Goal: Task Accomplishment & Management: Complete application form

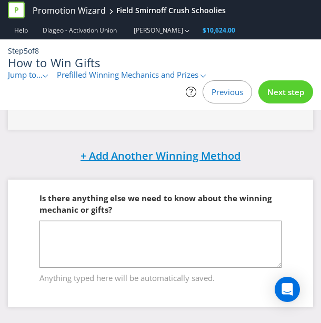
scroll to position [514, 0]
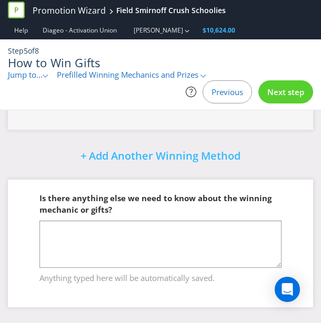
click at [288, 91] on span "Next step" at bounding box center [285, 92] width 37 height 11
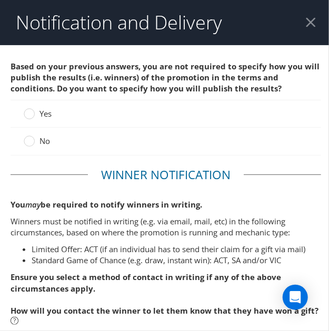
click at [48, 139] on span "No" at bounding box center [44, 141] width 11 height 11
click at [0, 0] on input "No" at bounding box center [0, 0] width 0 height 0
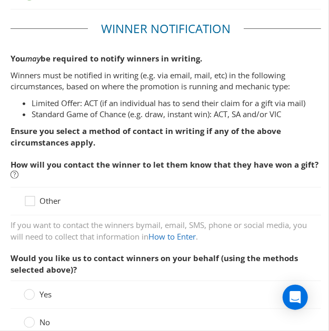
scroll to position [158, 0]
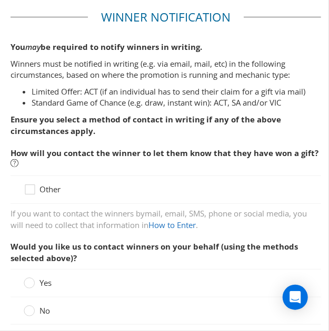
click at [40, 190] on span "Other" at bounding box center [49, 189] width 21 height 11
click at [0, 0] on input "Other" at bounding box center [0, 0] width 0 height 0
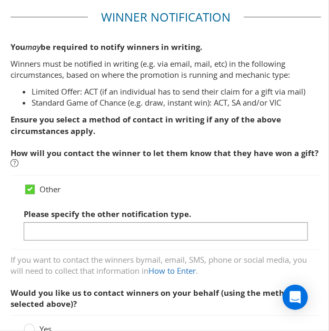
click at [50, 180] on div "Other Please specify the other notification type." at bounding box center [166, 213] width 310 height 75
click at [48, 187] on span "Other" at bounding box center [49, 189] width 21 height 11
click at [0, 0] on input "Other" at bounding box center [0, 0] width 0 height 0
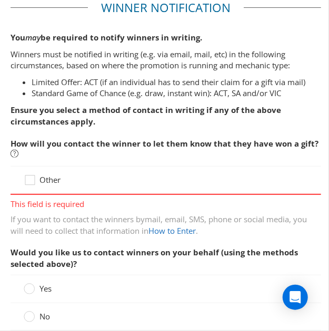
scroll to position [263, 0]
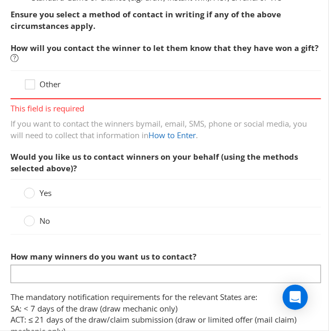
click at [51, 79] on span "Other" at bounding box center [49, 84] width 21 height 11
click at [0, 0] on input "Other" at bounding box center [0, 0] width 0 height 0
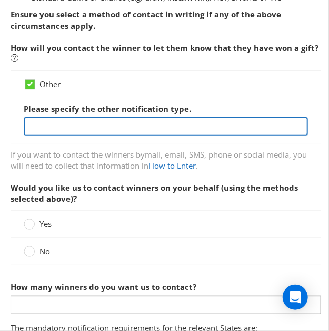
click at [67, 126] on input "text" at bounding box center [166, 126] width 284 height 18
type input "Entrants will receive a free gift bag when they purchase a participating product"
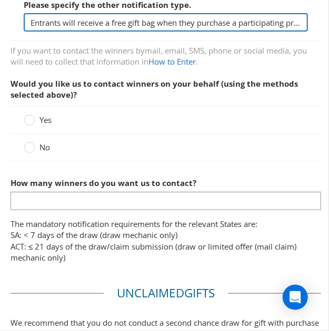
scroll to position [368, 0]
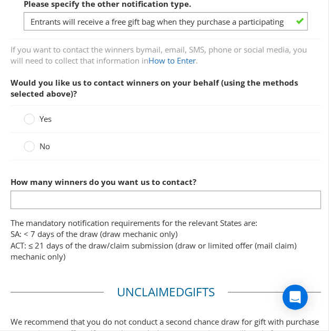
click at [44, 146] on span "No" at bounding box center [44, 146] width 11 height 11
click at [0, 0] on input "No" at bounding box center [0, 0] width 0 height 0
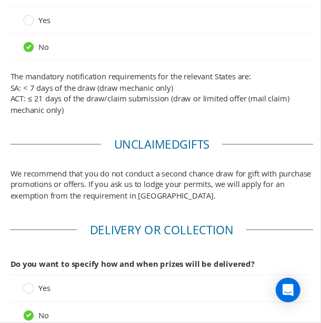
scroll to position [569, 0]
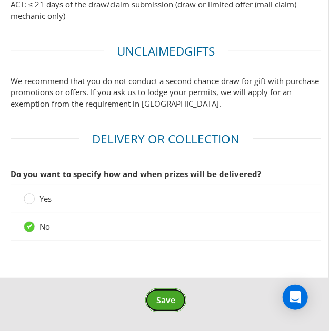
click at [166, 297] on span "Save" at bounding box center [165, 301] width 19 height 12
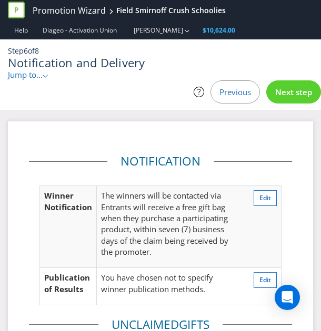
click at [247, 89] on span "Previous" at bounding box center [235, 92] width 32 height 11
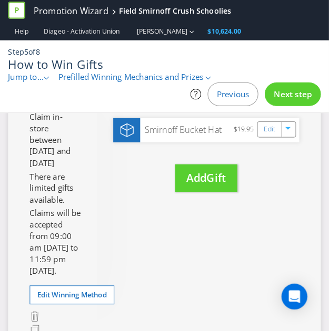
scroll to position [303, 0]
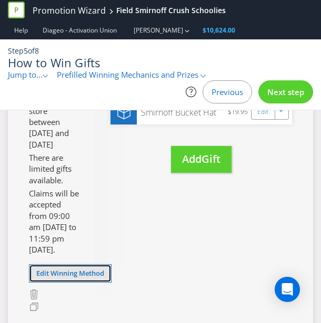
click at [90, 278] on span "Edit Winning Method" at bounding box center [70, 273] width 68 height 9
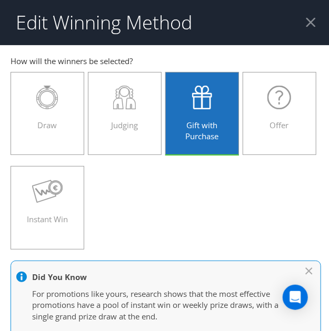
click at [308, 25] on div at bounding box center [311, 22] width 10 height 10
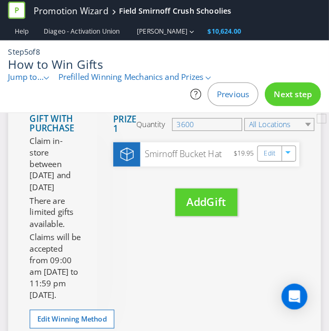
scroll to position [198, 0]
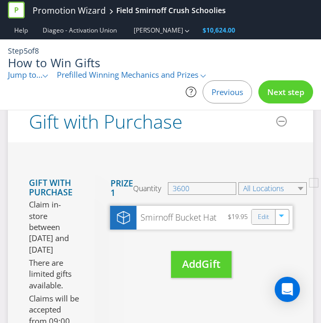
click at [257, 216] on div "Edit" at bounding box center [263, 217] width 24 height 15
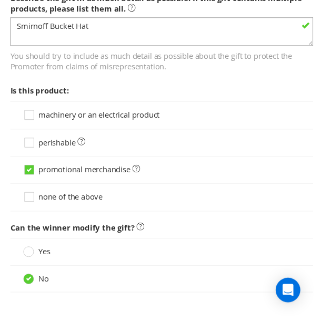
scroll to position [970, 0]
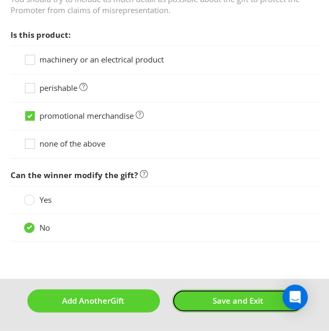
drag, startPoint x: 219, startPoint y: 303, endPoint x: 232, endPoint y: 253, distance: 52.3
click at [219, 303] on button "Save and Exit" at bounding box center [238, 301] width 133 height 23
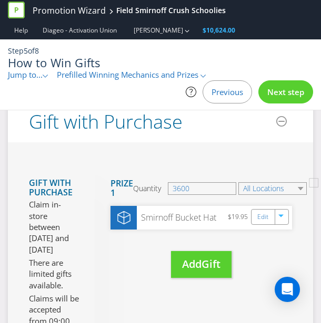
click at [285, 97] on div "Next step" at bounding box center [285, 91] width 55 height 23
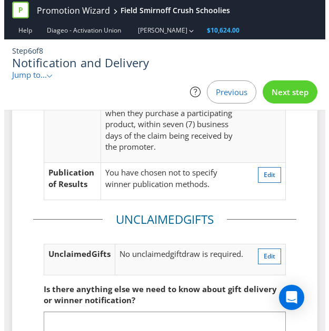
scroll to position [53, 0]
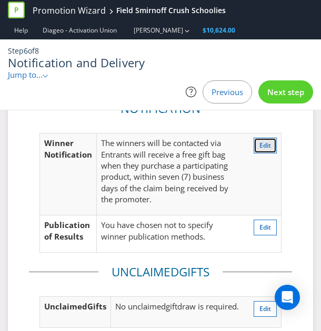
click at [274, 145] on button "Edit" at bounding box center [265, 146] width 23 height 16
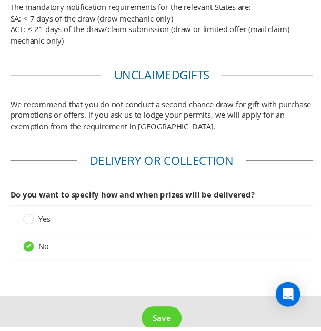
scroll to position [569, 0]
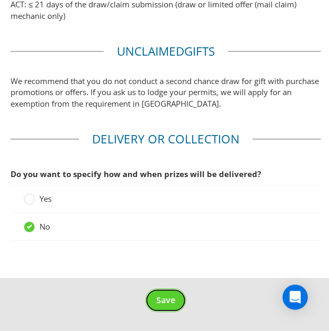
click at [159, 297] on span "Save" at bounding box center [165, 301] width 19 height 12
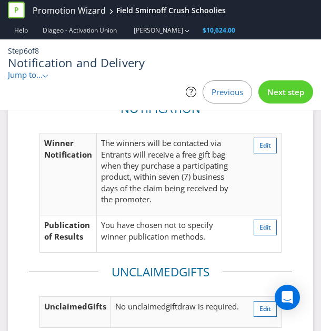
click at [282, 92] on span "Next step" at bounding box center [285, 92] width 37 height 11
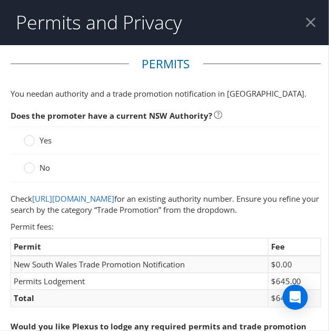
click at [46, 137] on span "Yes" at bounding box center [45, 140] width 12 height 11
click at [0, 0] on input "Yes" at bounding box center [0, 0] width 0 height 0
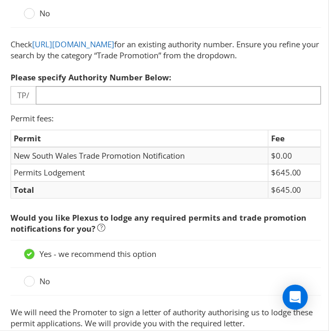
scroll to position [158, 0]
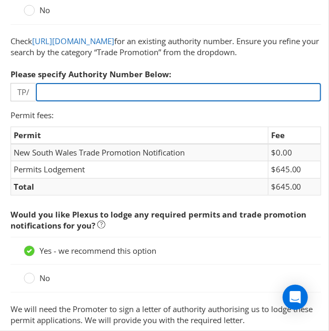
click at [95, 102] on input "number" at bounding box center [178, 92] width 285 height 18
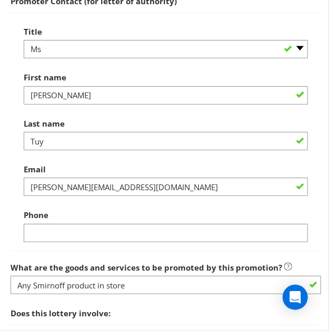
scroll to position [631, 0]
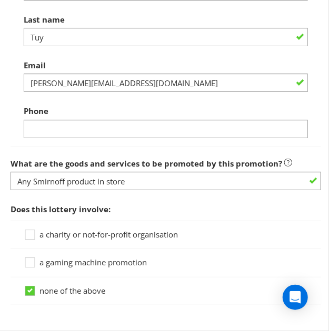
type input "104"
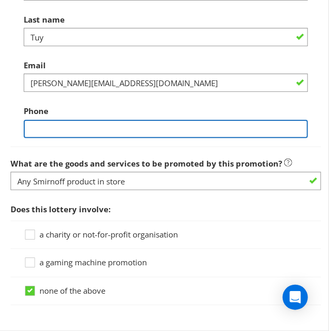
click at [138, 138] on input "text" at bounding box center [166, 129] width 284 height 18
type input "0422389663"
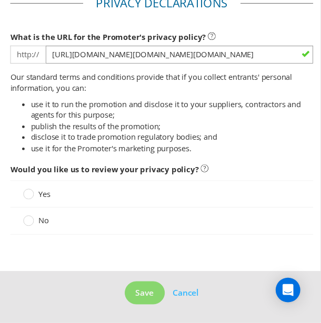
scroll to position [990, 0]
drag, startPoint x: 40, startPoint y: 219, endPoint x: 47, endPoint y: 221, distance: 6.8
click at [41, 221] on span "No" at bounding box center [44, 226] width 11 height 11
click at [0, 0] on input "No" at bounding box center [0, 0] width 0 height 0
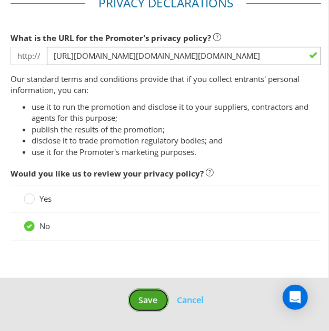
click at [144, 295] on span "Save" at bounding box center [148, 301] width 19 height 12
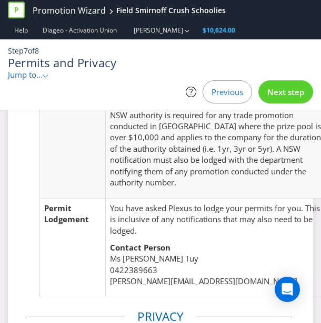
scroll to position [422, 0]
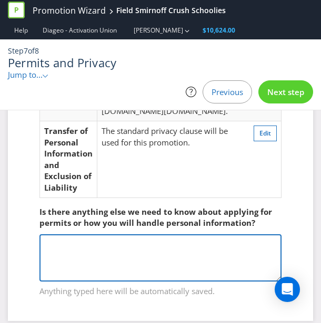
click at [141, 246] on textarea at bounding box center [160, 258] width 242 height 47
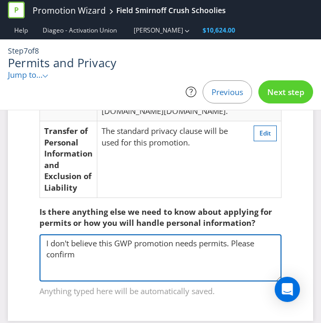
type textarea "I don't believe this GWP promotion needs permits. Please confirm"
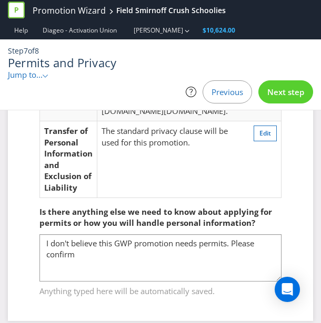
click at [265, 98] on div "Next step" at bounding box center [285, 91] width 55 height 23
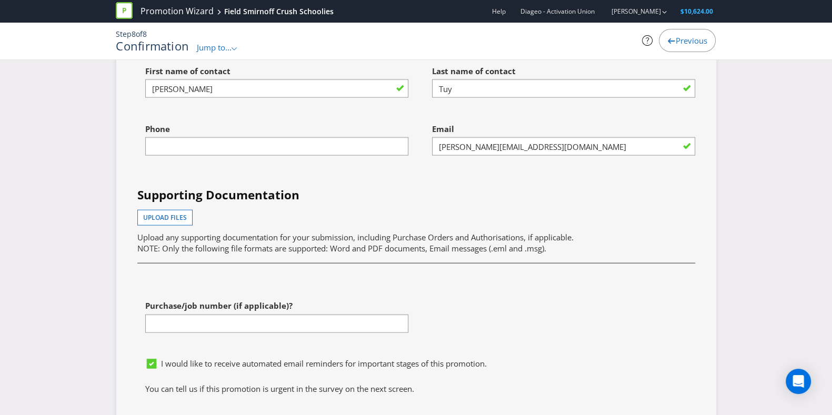
scroll to position [3037, 0]
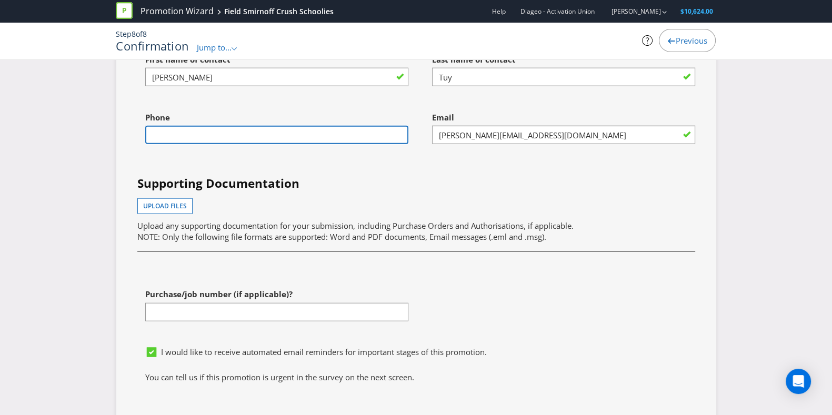
click at [290, 144] on input "text" at bounding box center [276, 135] width 263 height 18
type input "0422389663"
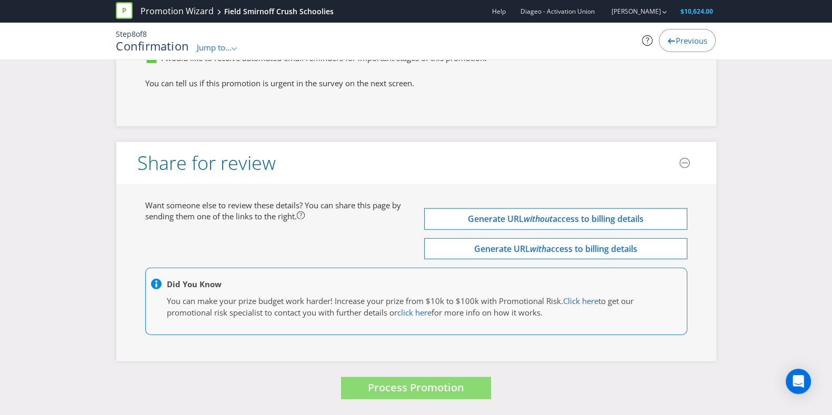
scroll to position [3345, 0]
click at [320, 323] on div "Want someone else to review these details? You can share this page by sending t…" at bounding box center [416, 272] width 600 height 177
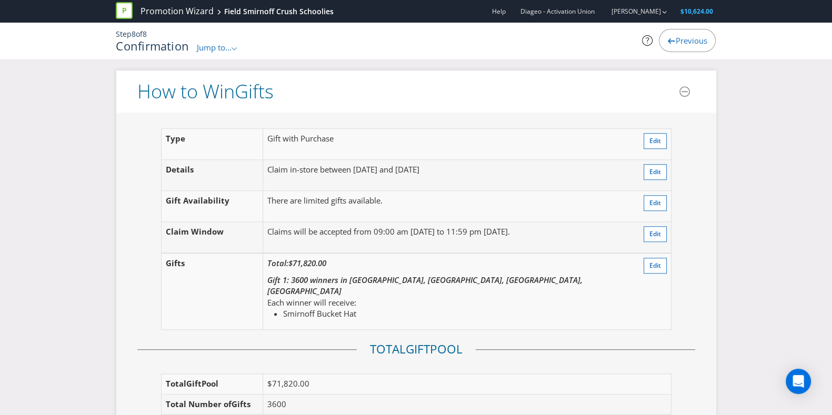
scroll to position [1043, 0]
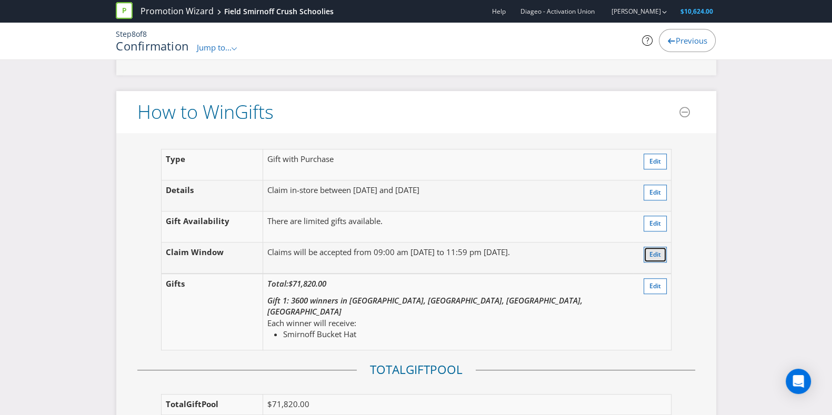
click at [320, 247] on button "Edit" at bounding box center [654, 255] width 23 height 16
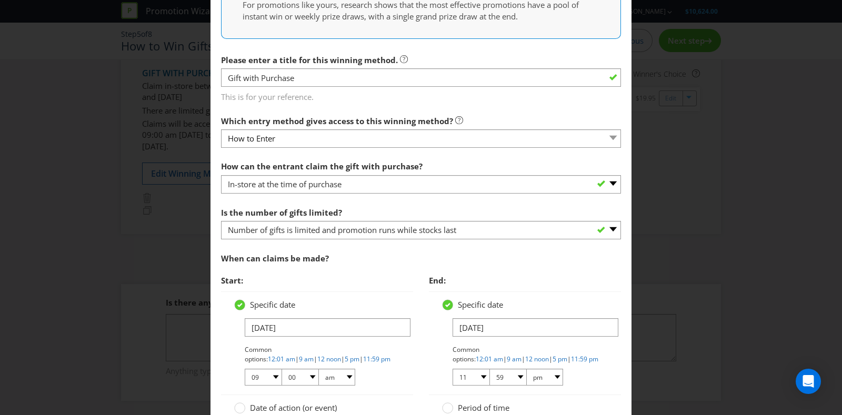
scroll to position [262, 0]
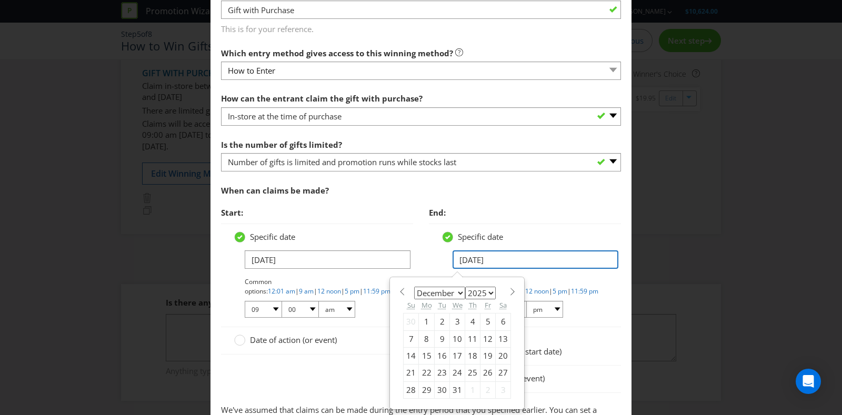
click at [320, 259] on input "[DATE]" at bounding box center [535, 259] width 166 height 18
click at [320, 293] on select "January February March April May June July August September October November De…" at bounding box center [439, 293] width 51 height 13
select select "0"
click at [320, 287] on select "January February March April May June July August September October November De…" at bounding box center [439, 293] width 51 height 13
drag, startPoint x: 488, startPoint y: 295, endPoint x: 485, endPoint y: 288, distance: 6.7
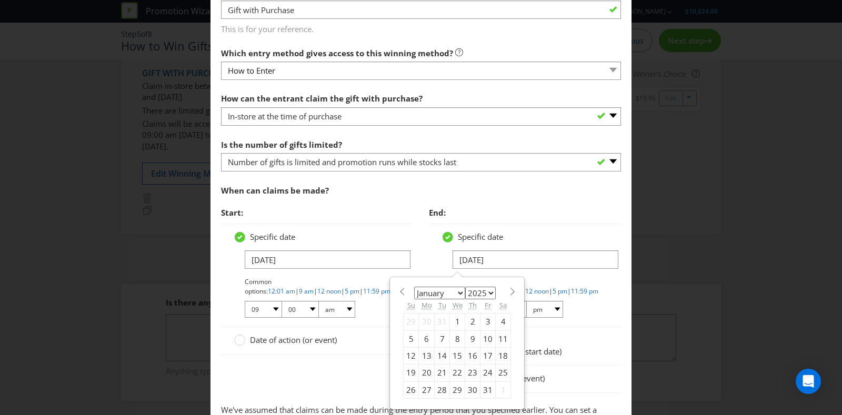
click at [320, 295] on select "2025 2026 2027 2028 2029 2030 2031 2032 2033 2034 2035" at bounding box center [480, 293] width 31 height 13
select select "2026"
click at [320, 287] on select "2025 2026 2027 2028 2029 2030 2031 2032 2033 2034 2035" at bounding box center [480, 293] width 31 height 13
click at [320, 323] on div "31" at bounding box center [502, 389] width 15 height 17
type input "[DATE]"
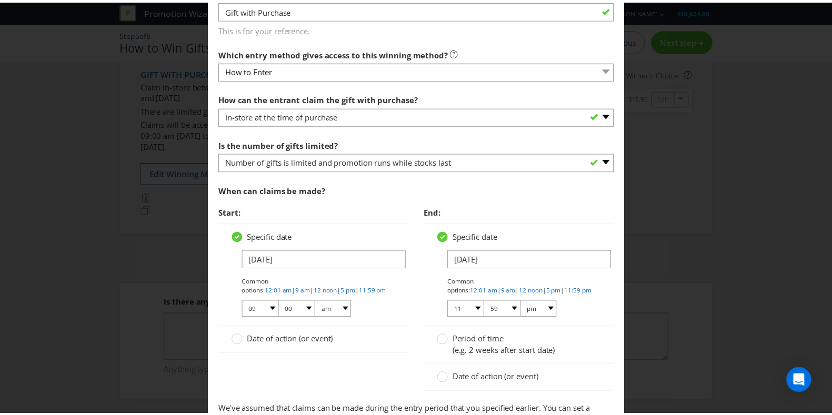
scroll to position [353, 0]
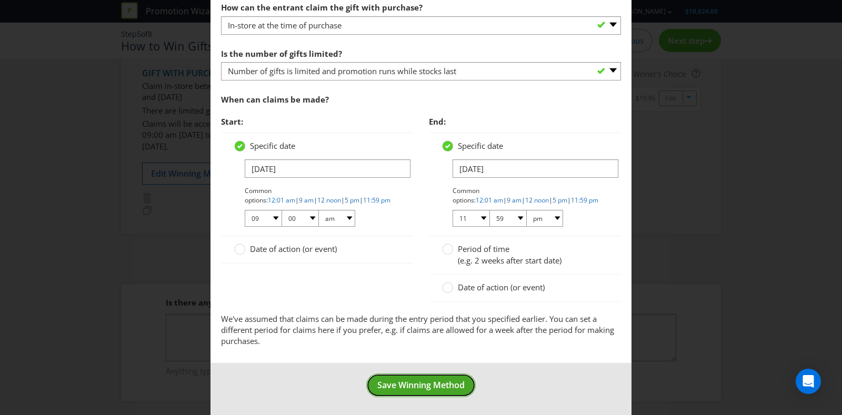
click at [320, 323] on span "Save Winning Method" at bounding box center [420, 385] width 87 height 12
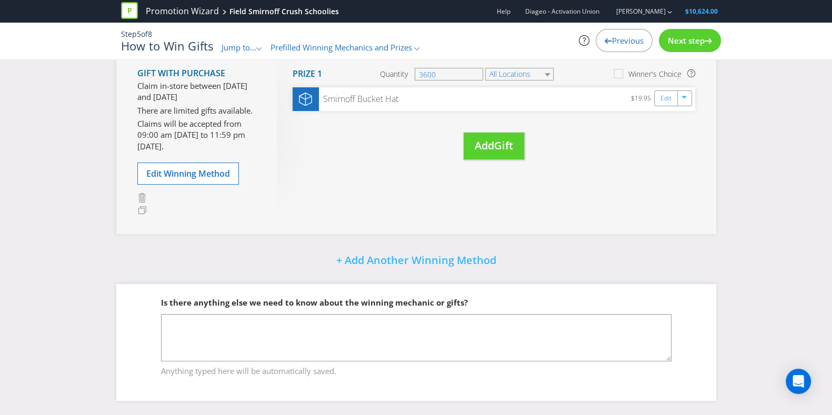
click at [320, 42] on span "Next step" at bounding box center [685, 40] width 37 height 11
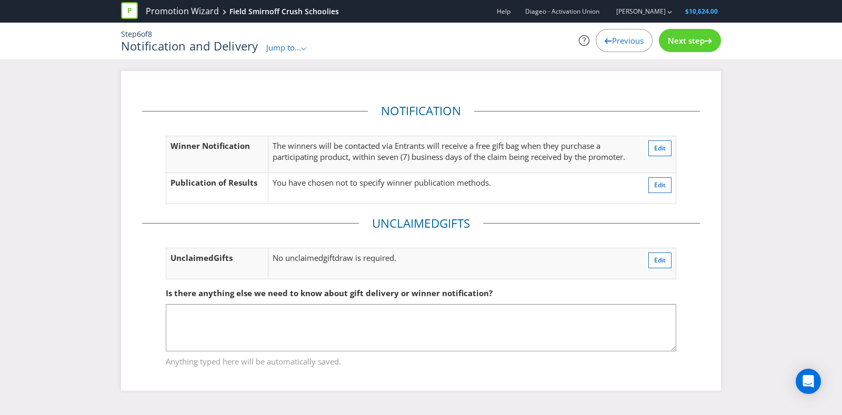
click at [320, 44] on span "Next step" at bounding box center [685, 40] width 37 height 11
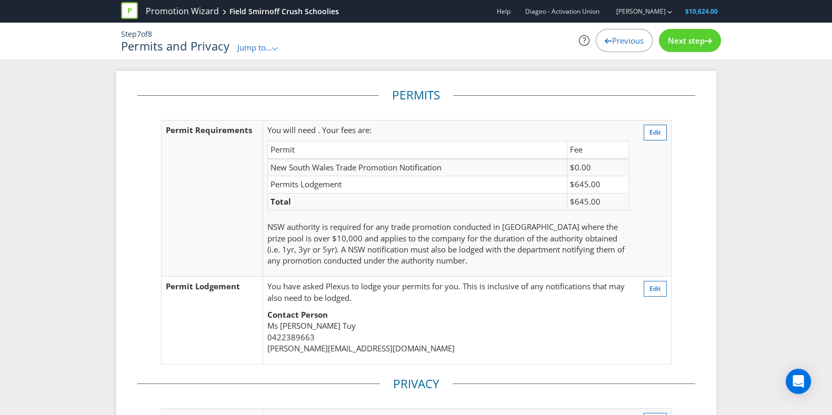
click at [320, 45] on span "Next step" at bounding box center [685, 40] width 37 height 11
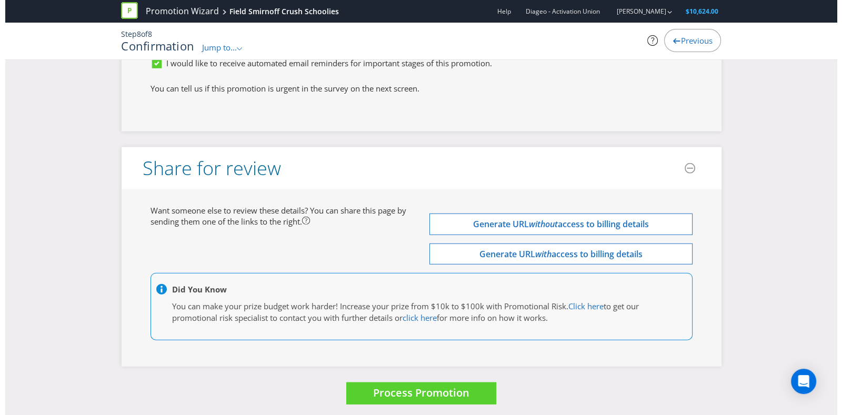
scroll to position [3345, 0]
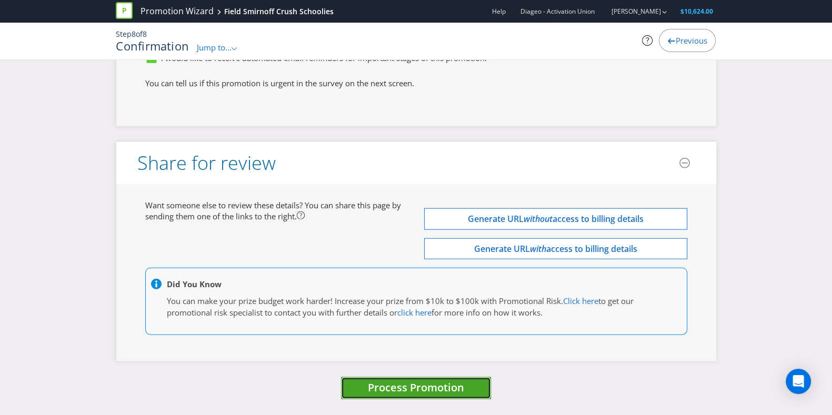
click at [320, 323] on span "Process Promotion" at bounding box center [416, 387] width 96 height 14
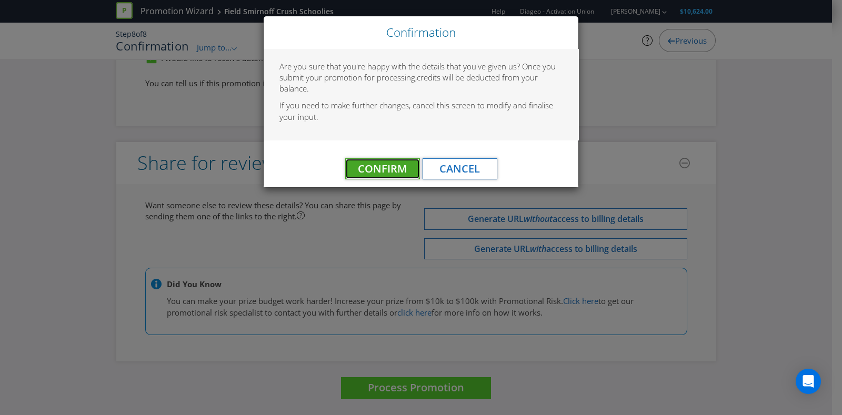
click at [320, 177] on button "Confirm" at bounding box center [382, 168] width 75 height 21
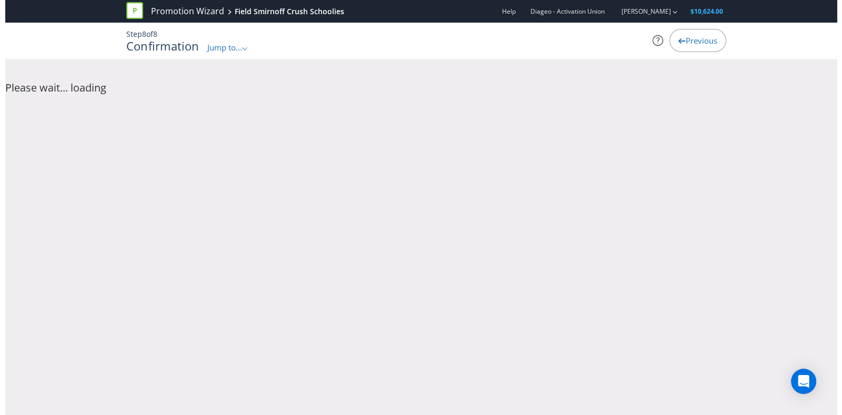
scroll to position [0, 0]
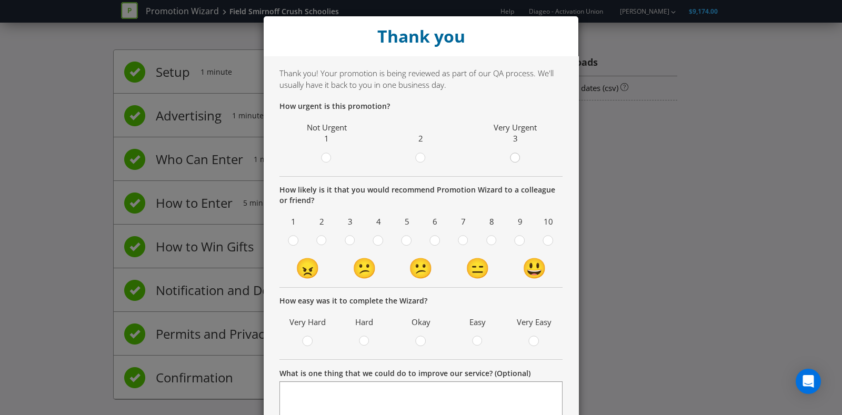
click at [320, 155] on div at bounding box center [514, 154] width 5 height 5
click at [0, 0] on input "radio" at bounding box center [0, 0] width 0 height 0
click at [320, 158] on circle at bounding box center [420, 157] width 9 height 9
click at [0, 0] on input "radio" at bounding box center [0, 0] width 0 height 0
click at [320, 238] on div at bounding box center [434, 237] width 5 height 5
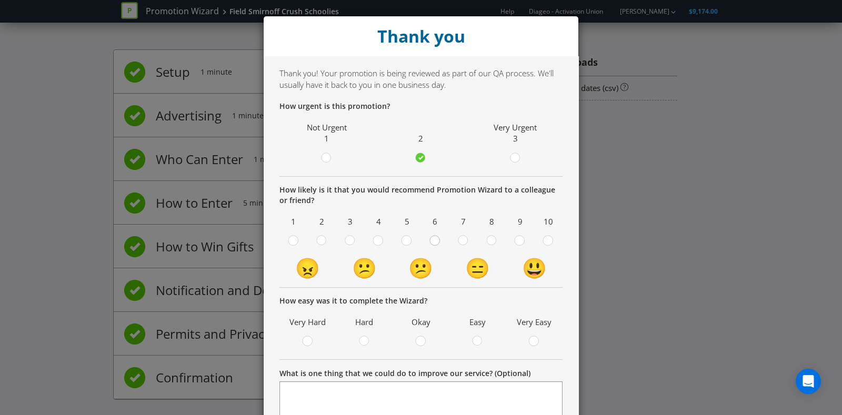
click at [0, 0] on input "radio" at bounding box center [0, 0] width 0 height 0
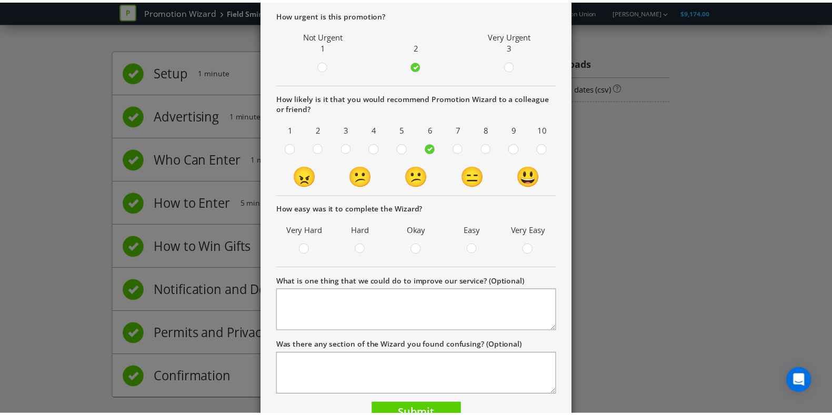
scroll to position [147, 0]
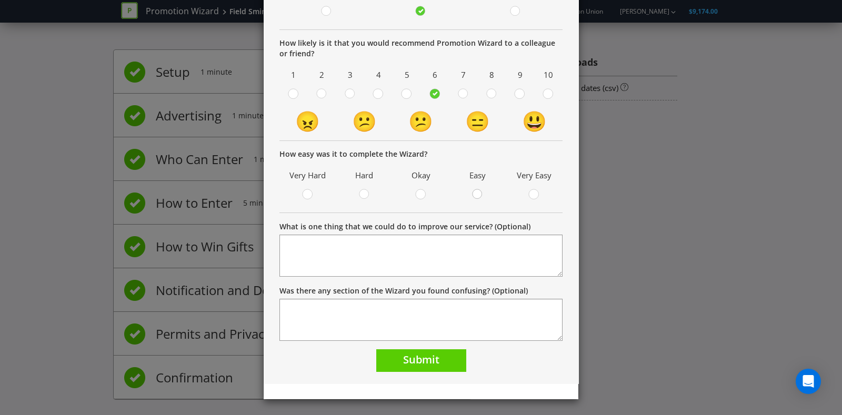
click at [320, 190] on div at bounding box center [477, 190] width 5 height 5
click at [0, 0] on input "radio" at bounding box center [0, 0] width 0 height 0
click at [320, 323] on button "Submit" at bounding box center [421, 360] width 90 height 23
